Goal: Find specific page/section: Find specific page/section

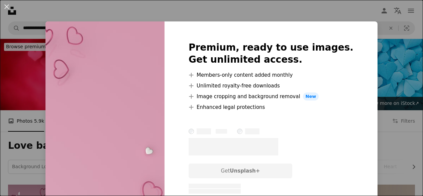
scroll to position [212, 0]
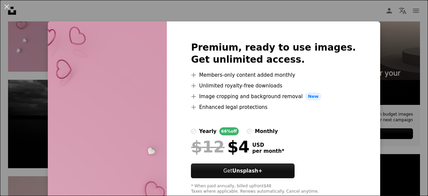
click at [25, 71] on div "An X shape Premium, ready to use images. Get unlimited access. A plus sign Memb…" at bounding box center [214, 98] width 428 height 196
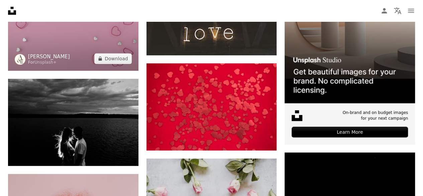
click at [38, 58] on link "[PERSON_NAME]" at bounding box center [49, 56] width 42 height 7
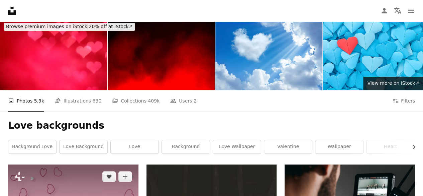
scroll to position [20, 0]
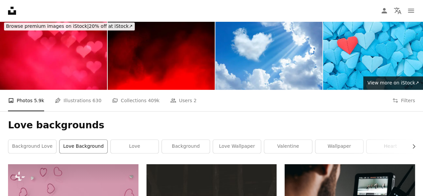
click at [94, 147] on link "love background" at bounding box center [84, 145] width 48 height 13
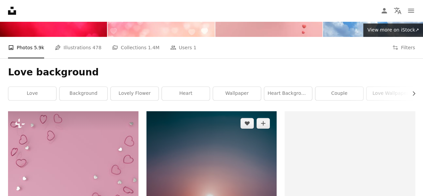
scroll to position [80, 0]
